Goal: Go to known website: Access a specific website the user already knows

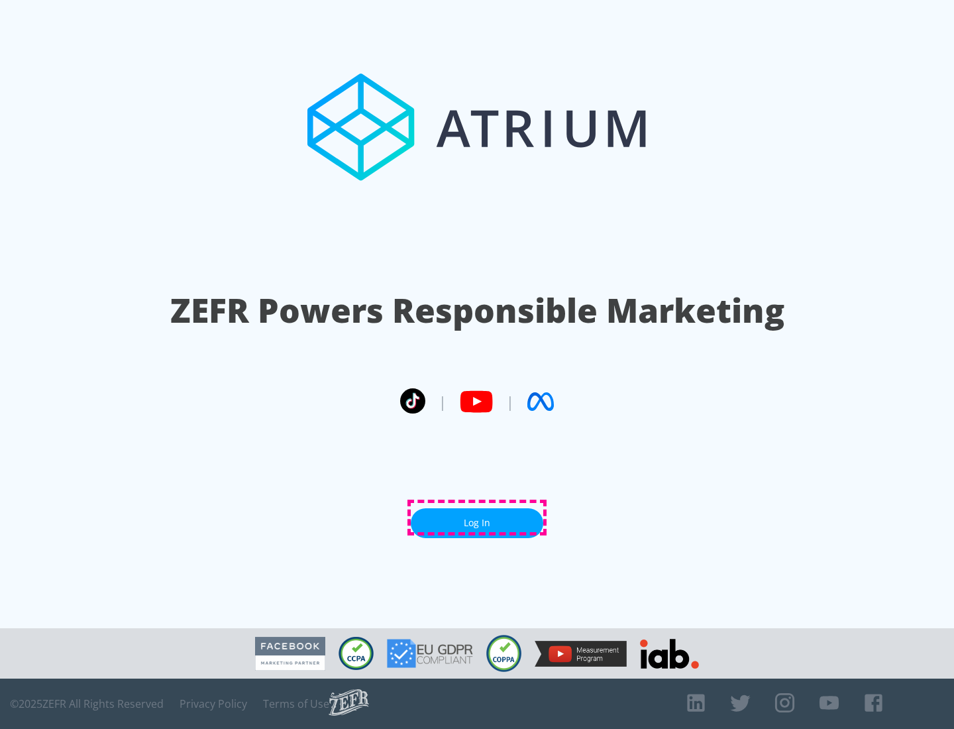
click at [477, 517] on link "Log In" at bounding box center [477, 523] width 133 height 30
